Goal: Entertainment & Leisure: Consume media (video, audio)

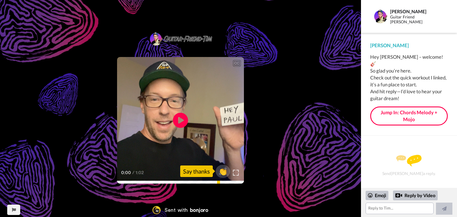
click at [179, 120] on icon "Play/Pause" at bounding box center [180, 120] width 15 height 27
click at [224, 171] on span "👏" at bounding box center [223, 172] width 18 height 12
click at [204, 180] on div "0:00 / 1:02" at bounding box center [180, 175] width 127 height 12
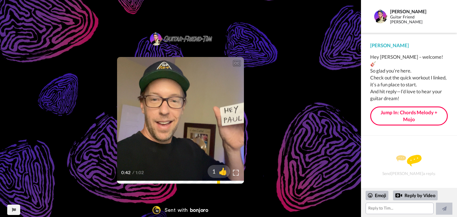
click at [187, 161] on video at bounding box center [180, 120] width 127 height 127
